Goal: Task Accomplishment & Management: Use online tool/utility

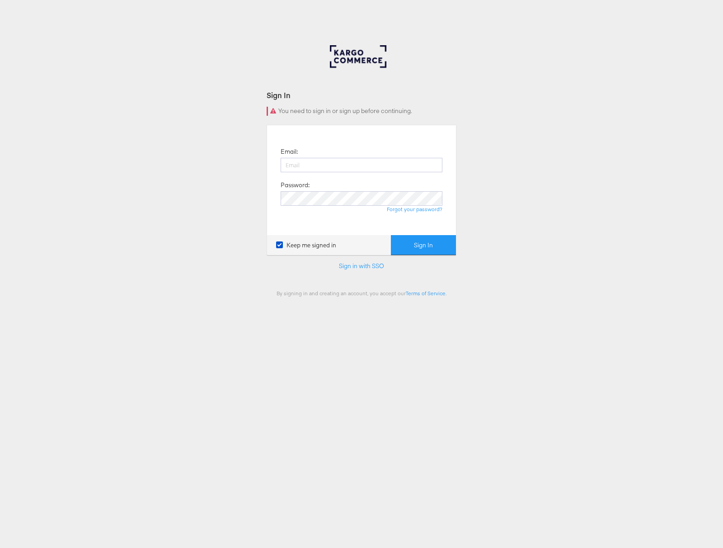
type input "[PERSON_NAME][EMAIL_ADDRESS][PERSON_NAME][DOMAIN_NAME]"
click at [420, 248] on button "Sign In" at bounding box center [423, 245] width 65 height 20
click at [336, 166] on input "[PERSON_NAME][EMAIL_ADDRESS][PERSON_NAME][DOMAIN_NAME]" at bounding box center [362, 165] width 162 height 14
click at [369, 163] on input "[PERSON_NAME][EMAIL_ADDRESS][PERSON_NAME][DOMAIN_NAME]" at bounding box center [362, 165] width 162 height 14
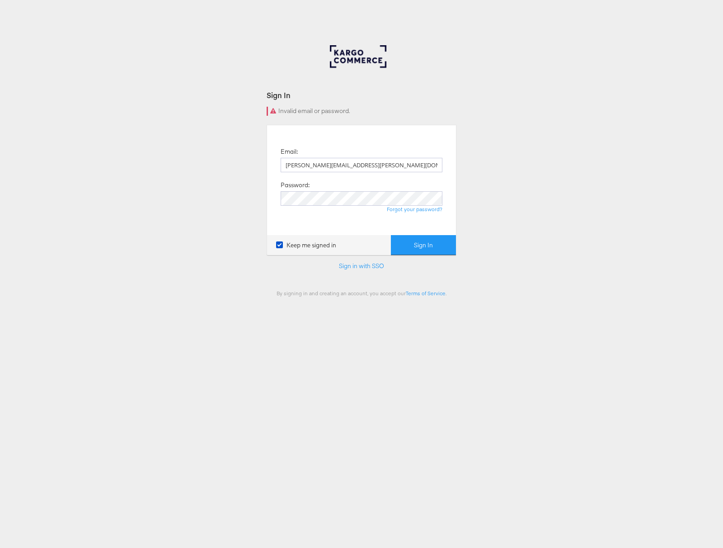
drag, startPoint x: 286, startPoint y: 160, endPoint x: 218, endPoint y: 163, distance: 68.8
click at [218, 163] on div "Sign In Invalid email or password. Email: paul.tobin@stitcherads.com Password: …" at bounding box center [361, 271] width 723 height 452
type input "m"
type input "paul.tobin@stitcherads.com"
click at [439, 246] on button "Sign In" at bounding box center [423, 245] width 65 height 20
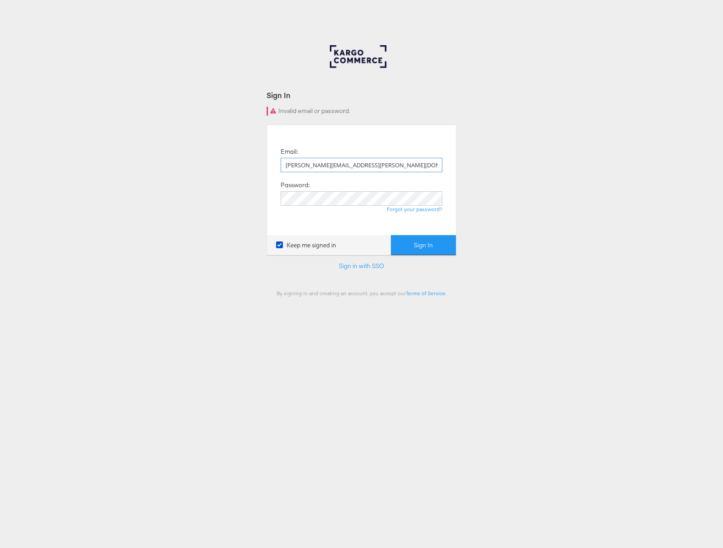
click at [325, 164] on input "paul.tobin@stitcherads.com" at bounding box center [362, 165] width 162 height 14
click at [331, 165] on input "paul.tobin@stitcherads.com" at bounding box center [362, 165] width 162 height 14
type input "paul.tobin@kargo.com"
click at [447, 253] on button "Sign In" at bounding box center [423, 245] width 65 height 20
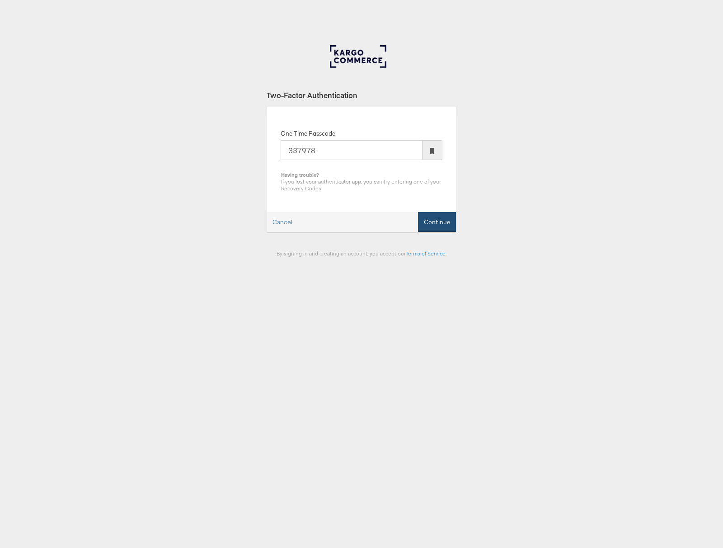
type input "337978"
click at [435, 221] on button "Continue" at bounding box center [437, 222] width 38 height 20
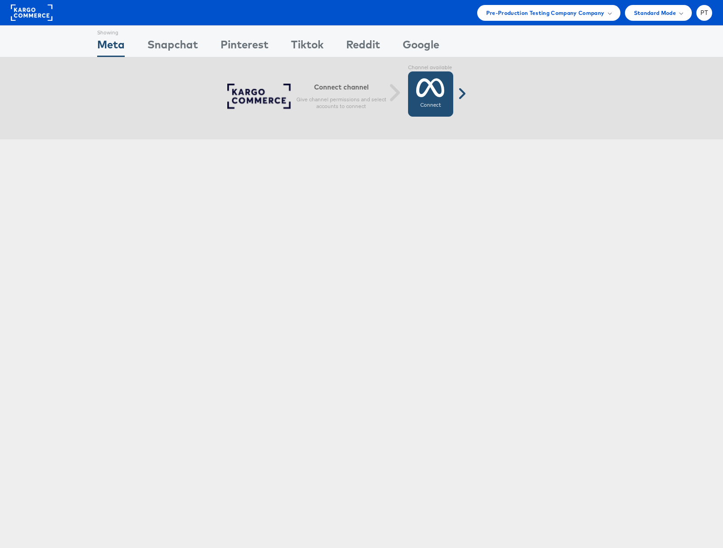
click at [430, 99] on icon at bounding box center [430, 87] width 28 height 23
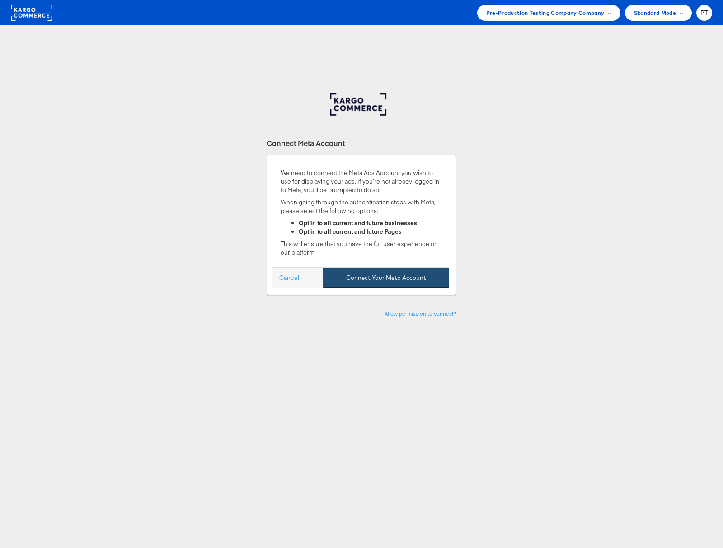
click at [378, 281] on button "Connect Your Meta Account" at bounding box center [386, 278] width 126 height 20
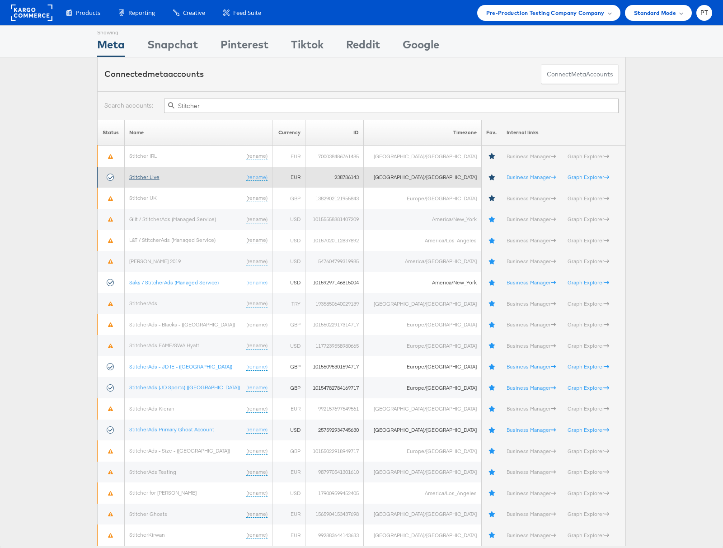
type input "Stitcher"
click at [153, 176] on link "Stitcher Live" at bounding box center [144, 177] width 30 height 7
